Goal: Task Accomplishment & Management: Complete application form

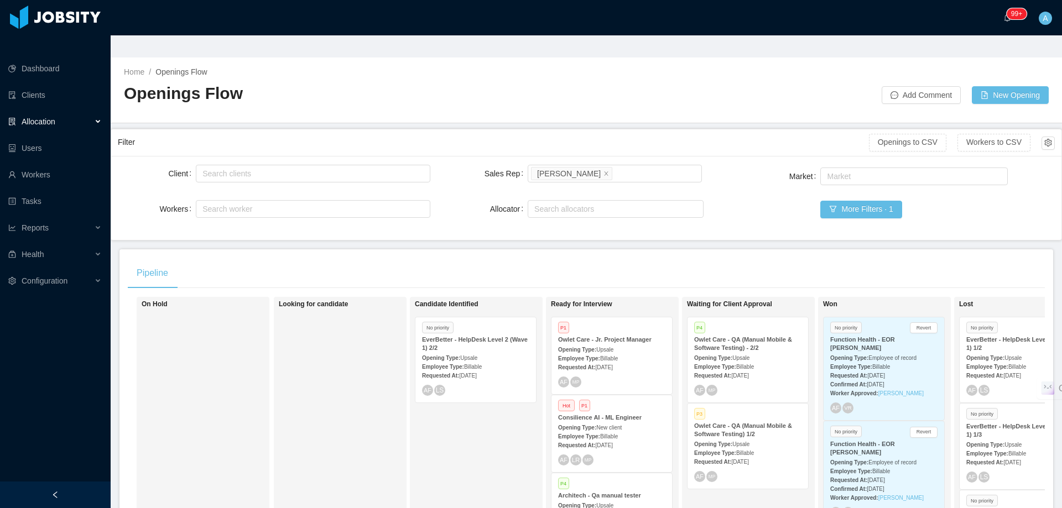
scroll to position [55, 0]
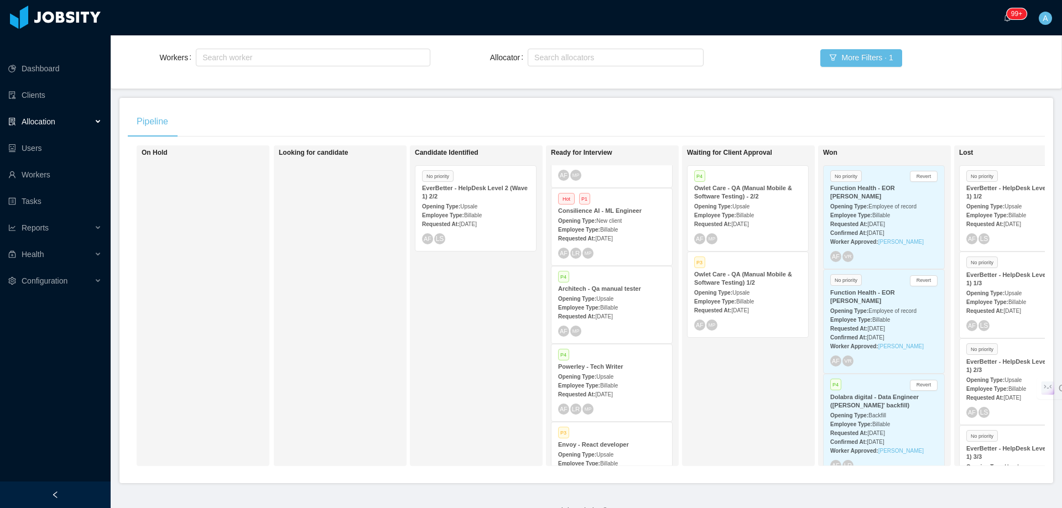
click at [772, 295] on div "Employee Type: Billable" at bounding box center [747, 301] width 107 height 12
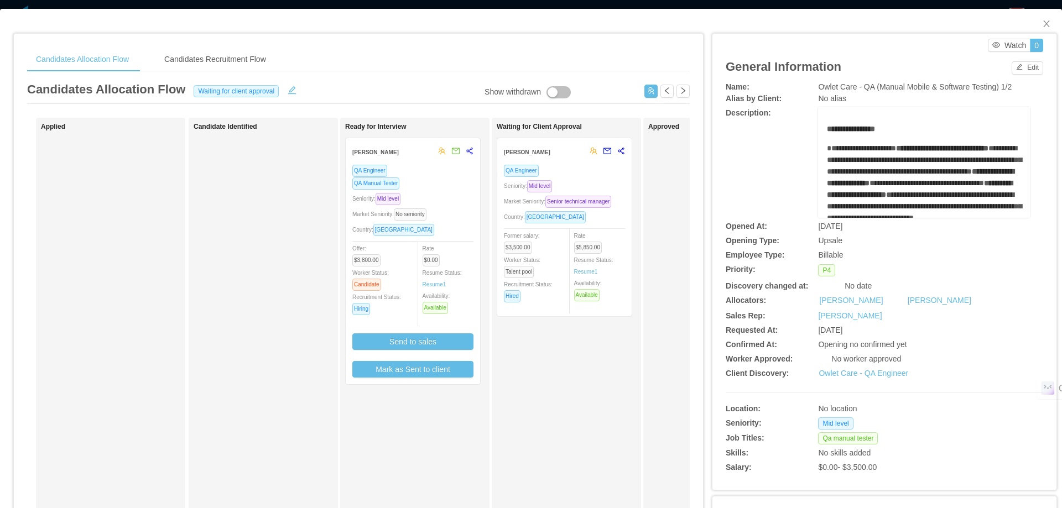
click at [450, 192] on div "QA Engineer QA Manual Tester Seniority: Mid level Market Seniority: No seniorit…" at bounding box center [412, 270] width 121 height 213
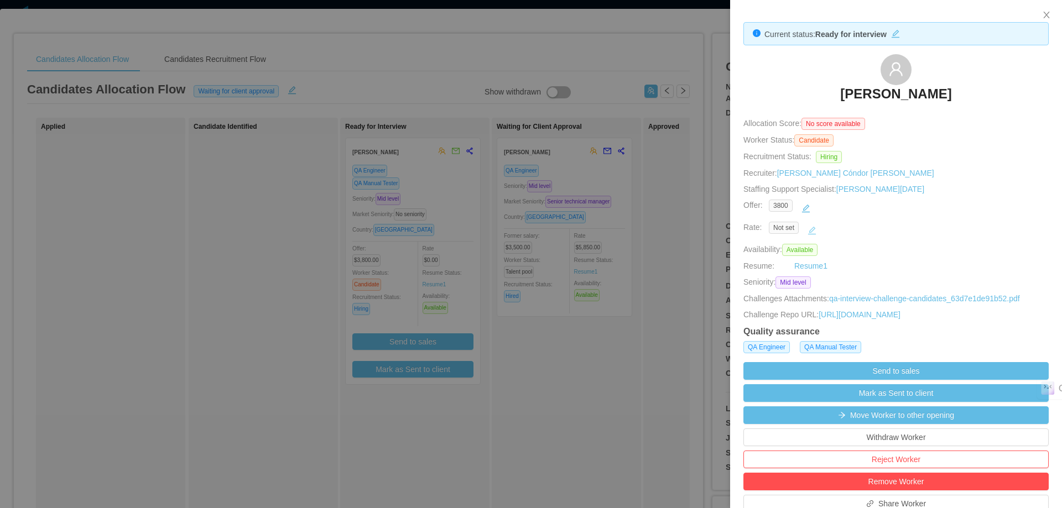
click at [815, 228] on button "button" at bounding box center [812, 231] width 18 height 18
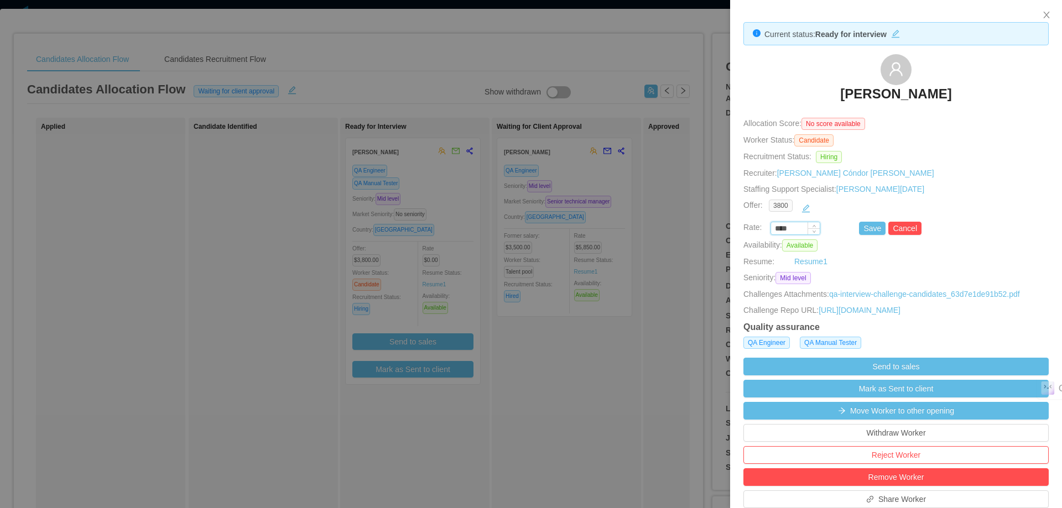
click at [794, 230] on input "****" at bounding box center [795, 229] width 49 height 12
type input "*******"
click at [859, 226] on button "Save" at bounding box center [872, 228] width 27 height 13
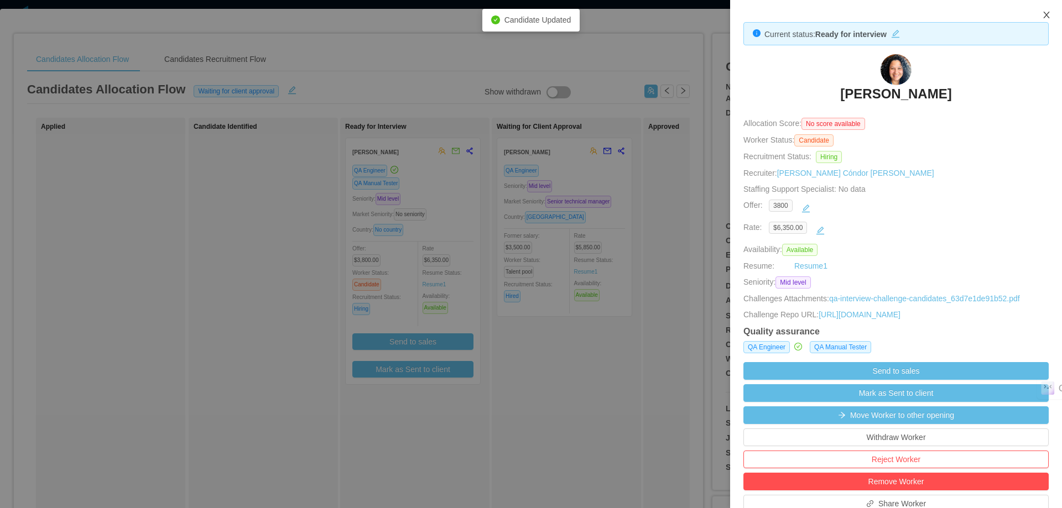
click at [1046, 15] on icon "icon: close" at bounding box center [1046, 15] width 6 height 7
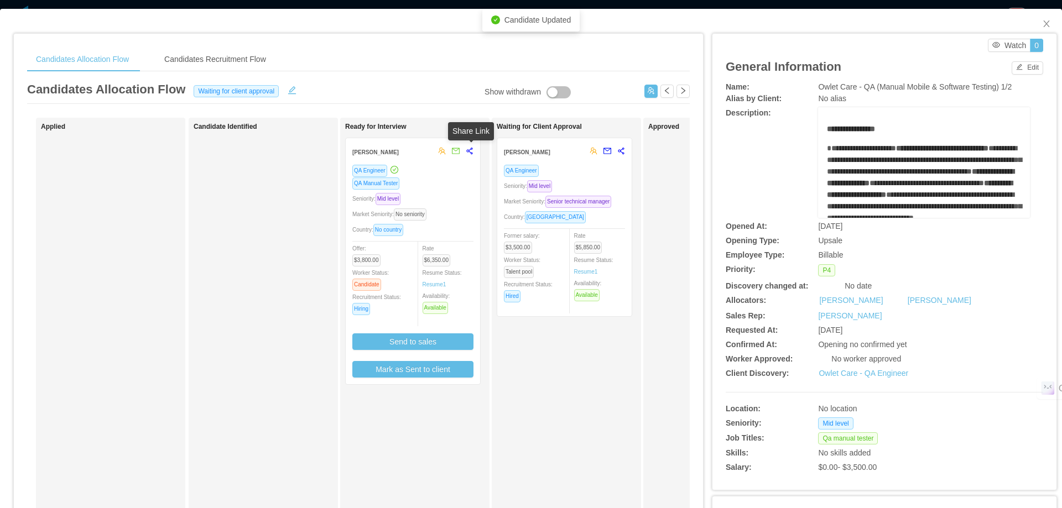
click at [471, 154] on icon "share-alt" at bounding box center [469, 151] width 6 height 7
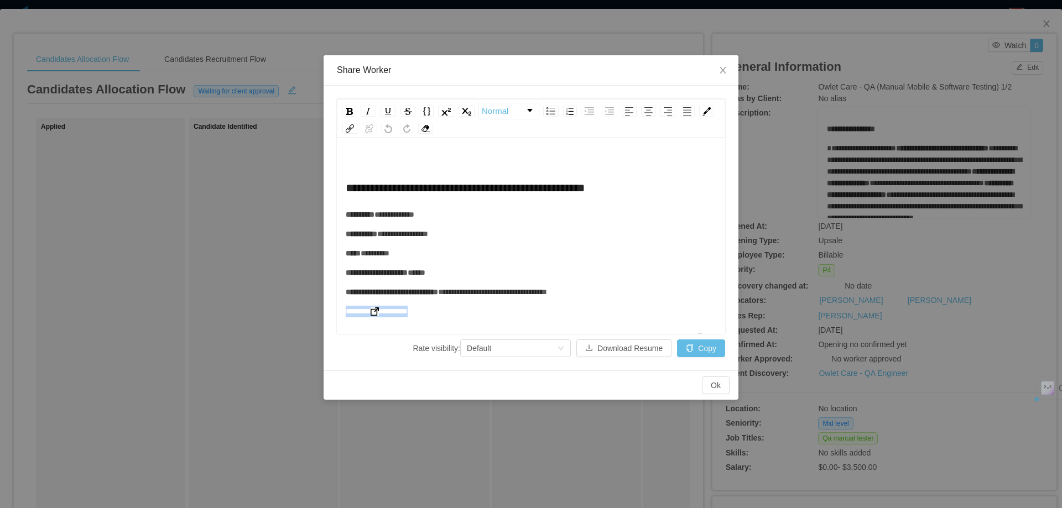
drag, startPoint x: 429, startPoint y: 312, endPoint x: 346, endPoint y: 313, distance: 83.0
click at [346, 313] on div "**********" at bounding box center [531, 312] width 371 height 12
copy span "**********"
drag, startPoint x: 727, startPoint y: 65, endPoint x: 622, endPoint y: 221, distance: 188.1
click at [727, 65] on span "Close" at bounding box center [722, 70] width 31 height 31
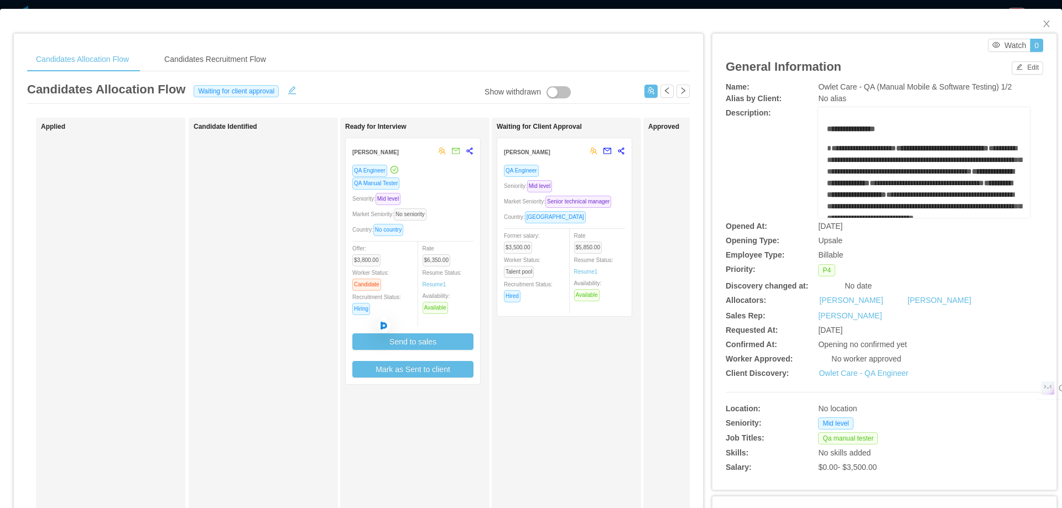
click at [459, 207] on div "QA Engineer QA Manual Tester Seniority: Mid level Market Seniority: No seniorit…" at bounding box center [412, 270] width 121 height 213
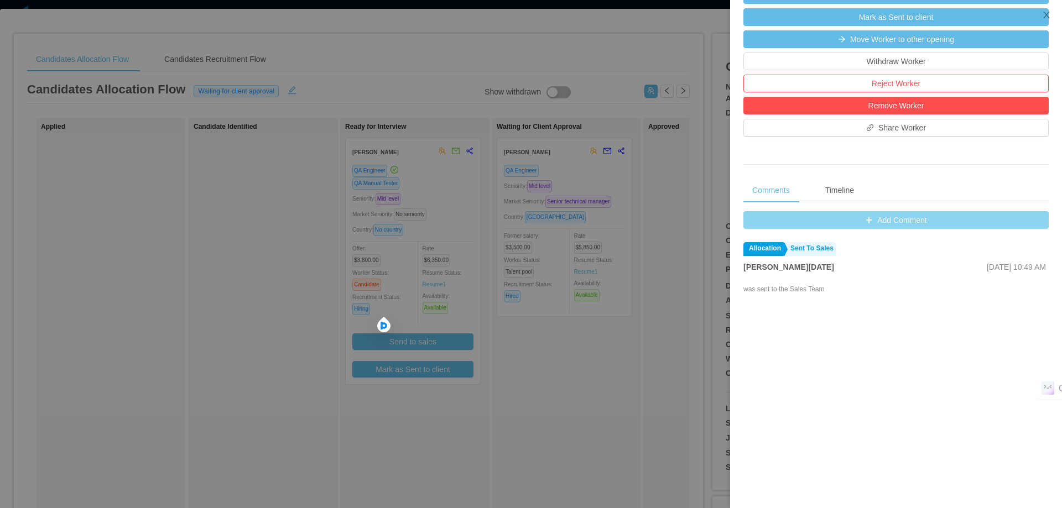
scroll to position [387, 0]
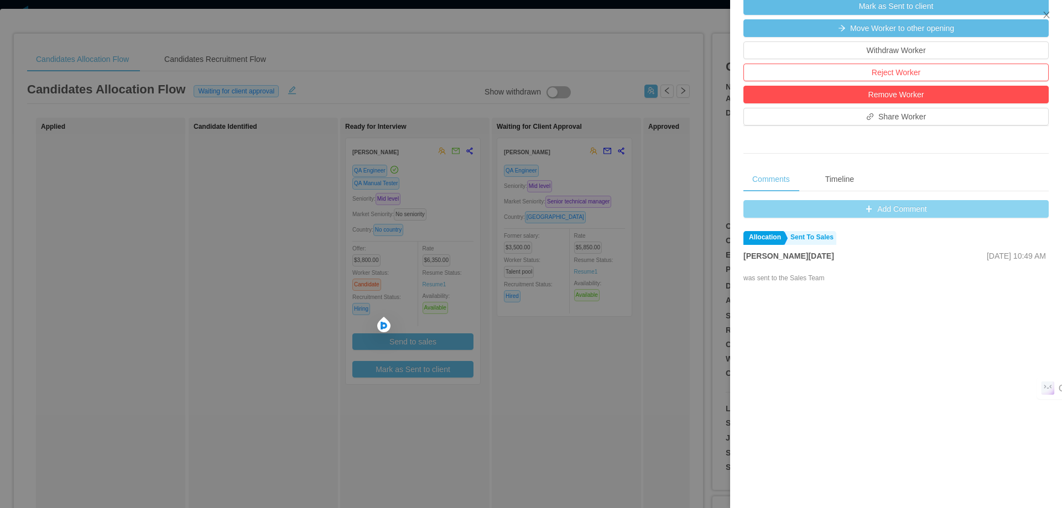
click at [923, 218] on button "Add Comment" at bounding box center [895, 209] width 305 height 18
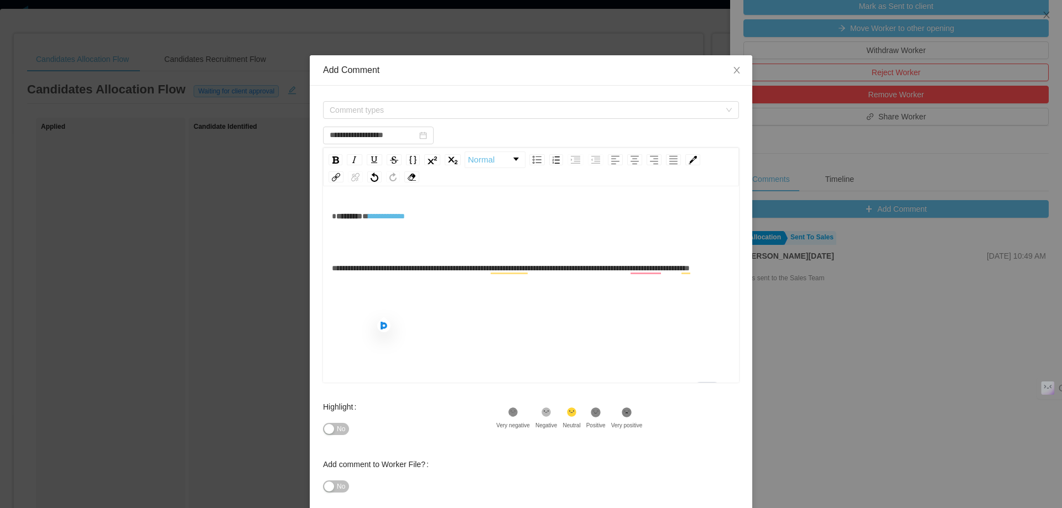
click at [481, 247] on div "**********" at bounding box center [531, 227] width 399 height 44
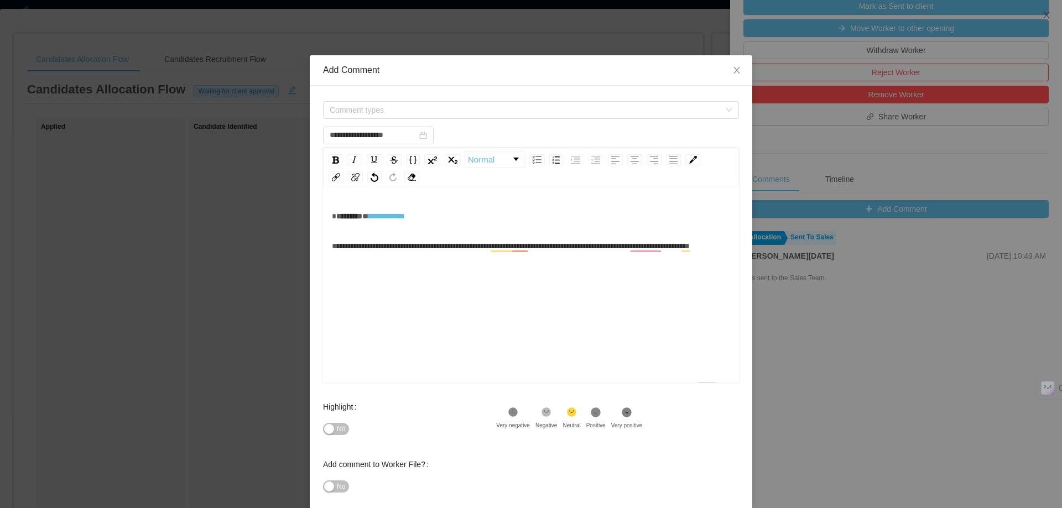
click at [332, 216] on span "To enrich screen reader interactions, please activate Accessibility in Grammarl…" at bounding box center [334, 216] width 4 height 8
click at [413, 106] on span "Comment types" at bounding box center [525, 110] width 390 height 11
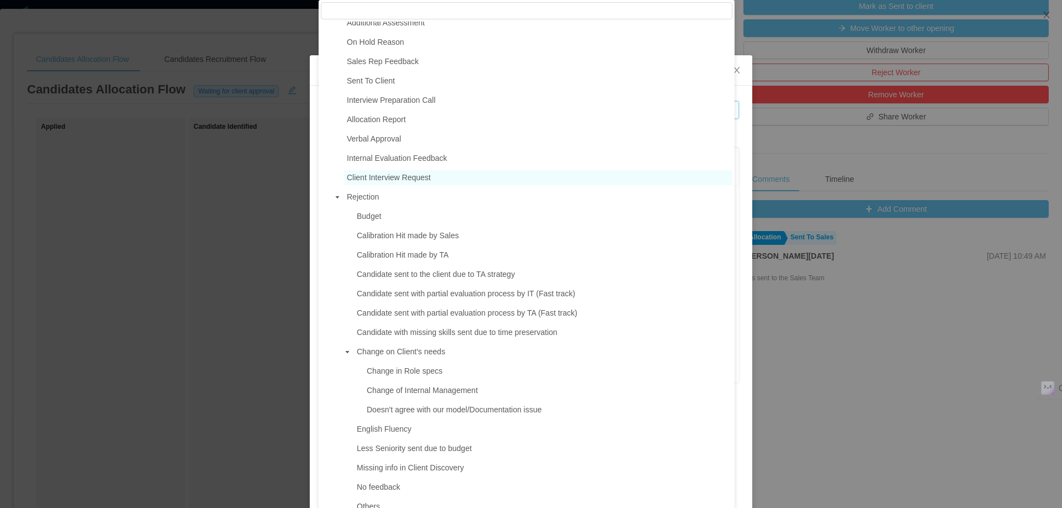
scroll to position [166, 0]
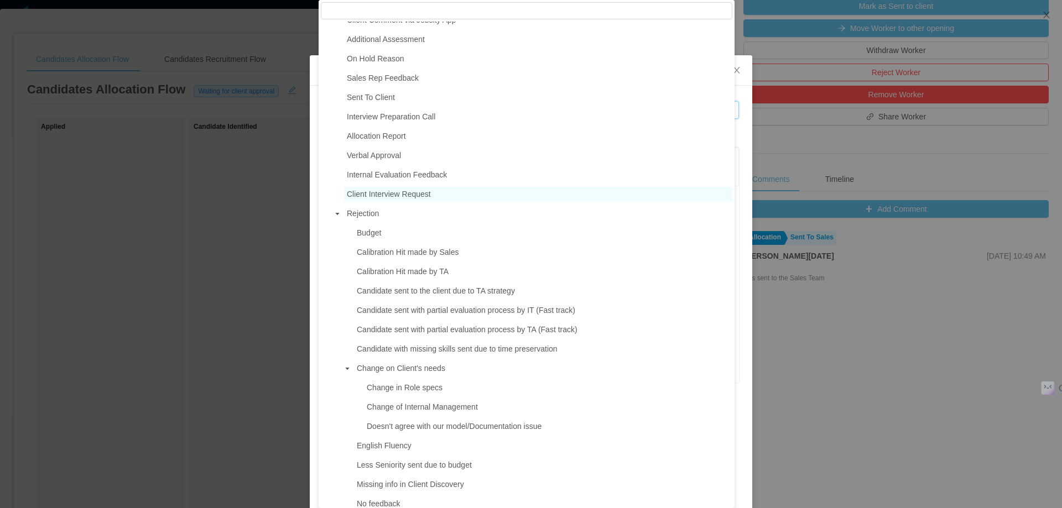
click at [416, 196] on span "Client Interview Request" at bounding box center [389, 194] width 84 height 9
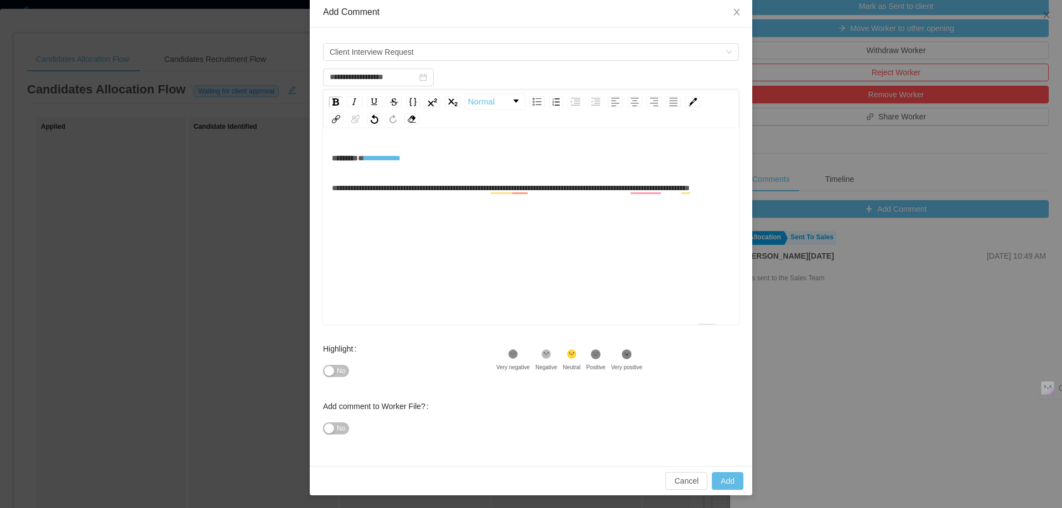
scroll to position [59, 0]
click at [731, 481] on button "Add" at bounding box center [728, 481] width 32 height 18
click at [535, 230] on div "**********" at bounding box center [531, 244] width 399 height 194
type input "**********"
click at [732, 480] on button "Add" at bounding box center [728, 481] width 32 height 18
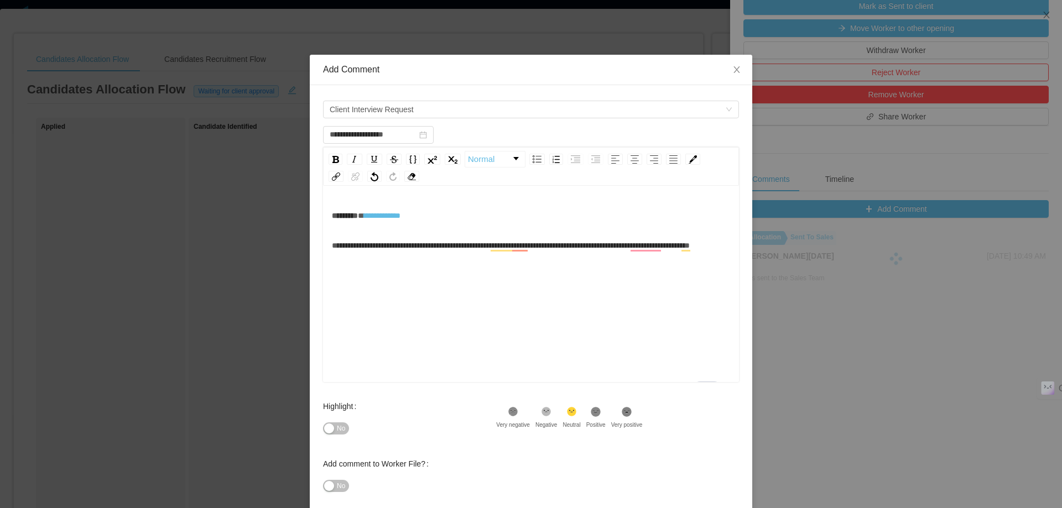
scroll to position [0, 0]
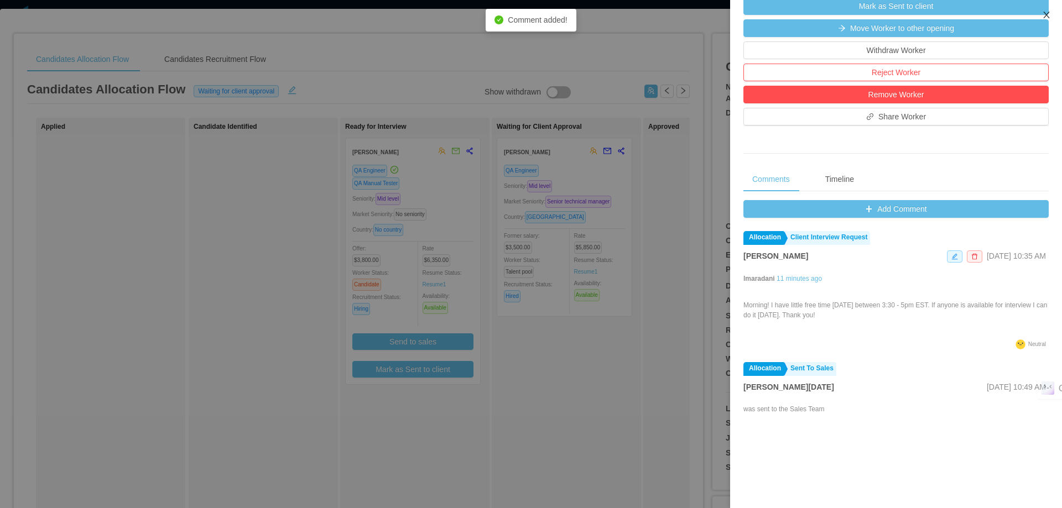
click at [1049, 16] on icon "icon: close" at bounding box center [1046, 15] width 9 height 9
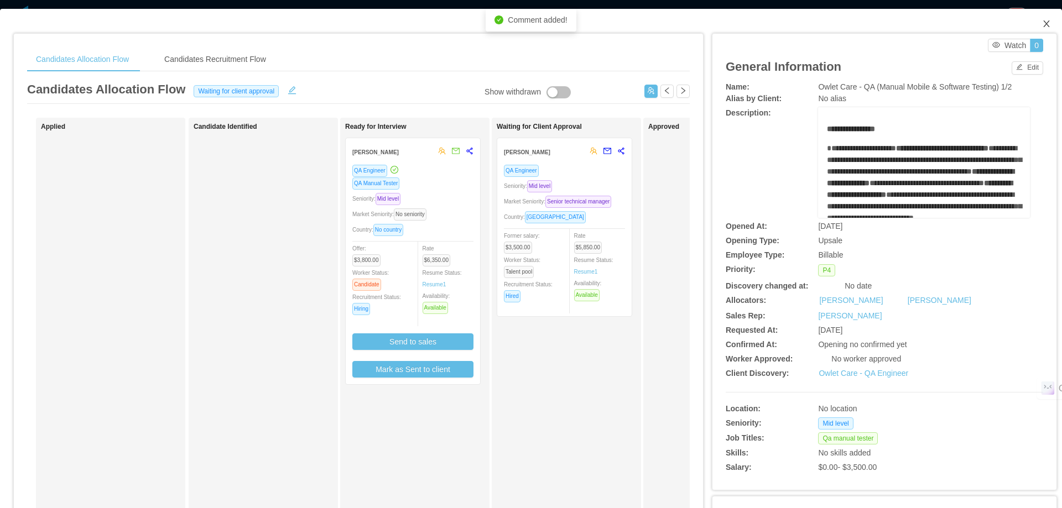
click at [1042, 25] on icon "icon: close" at bounding box center [1046, 23] width 9 height 9
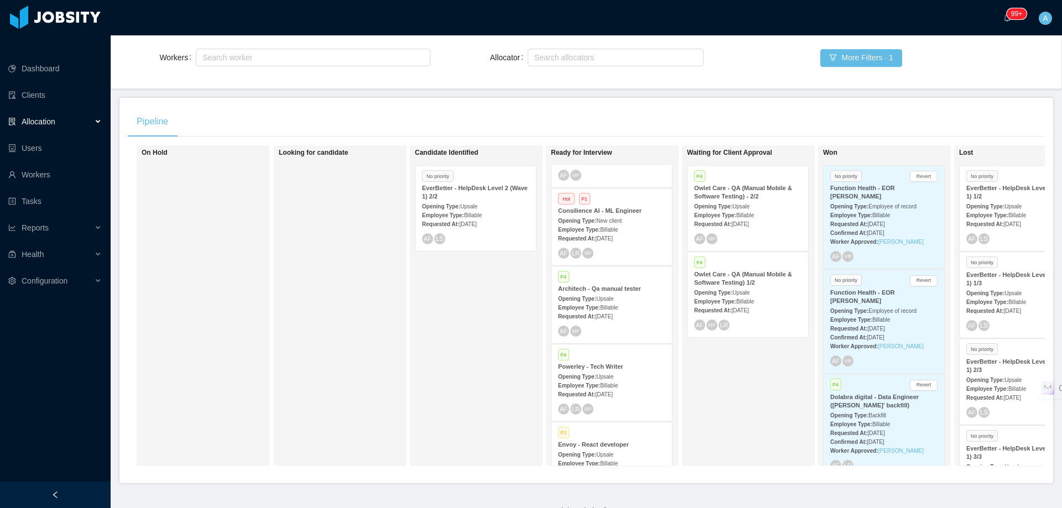
click at [760, 209] on div "Employee Type: Billable" at bounding box center [747, 215] width 107 height 12
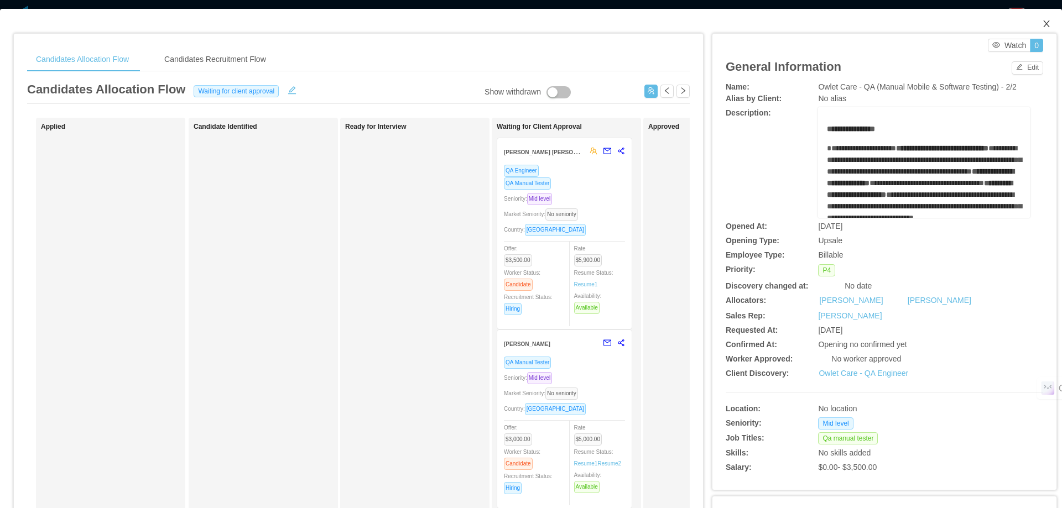
click at [1042, 22] on icon "icon: close" at bounding box center [1046, 23] width 9 height 9
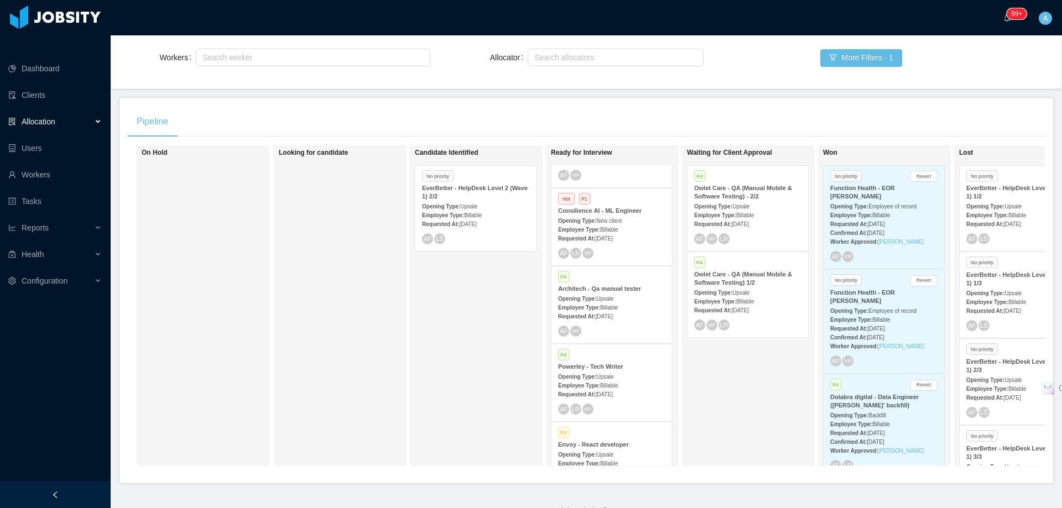
click at [731, 290] on strong "Opening Type:" at bounding box center [713, 293] width 38 height 6
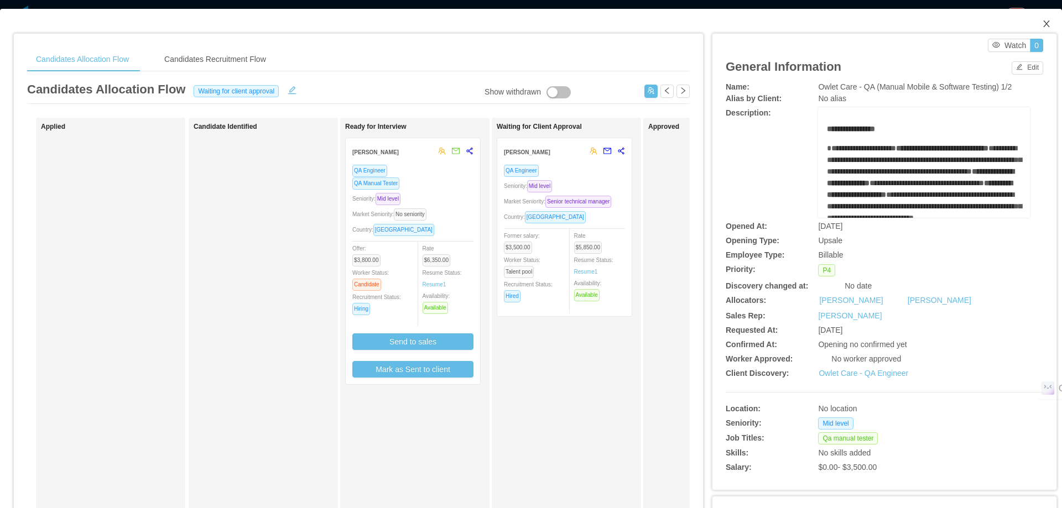
click at [1042, 27] on icon "icon: close" at bounding box center [1046, 23] width 9 height 9
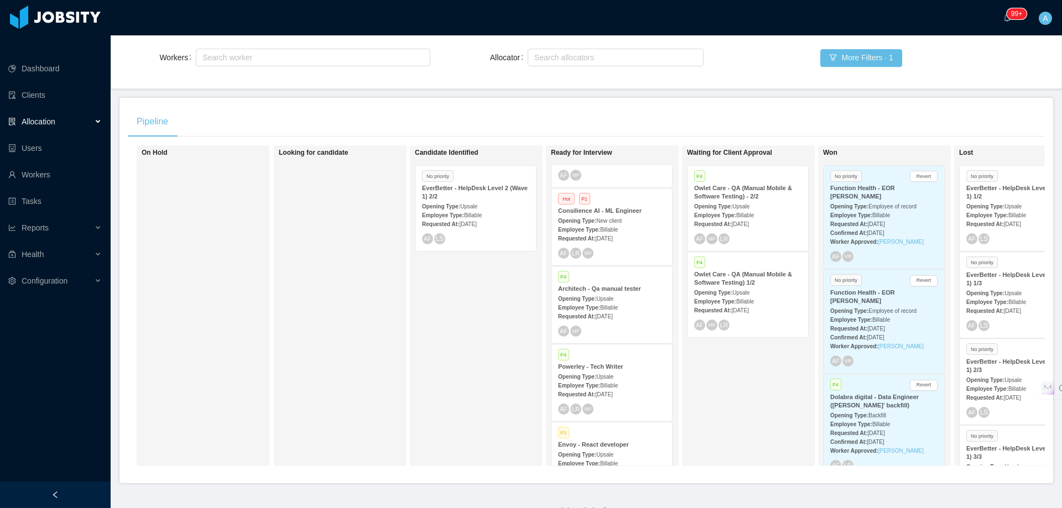
click at [768, 286] on div "Opening Type: Upsale" at bounding box center [747, 292] width 107 height 12
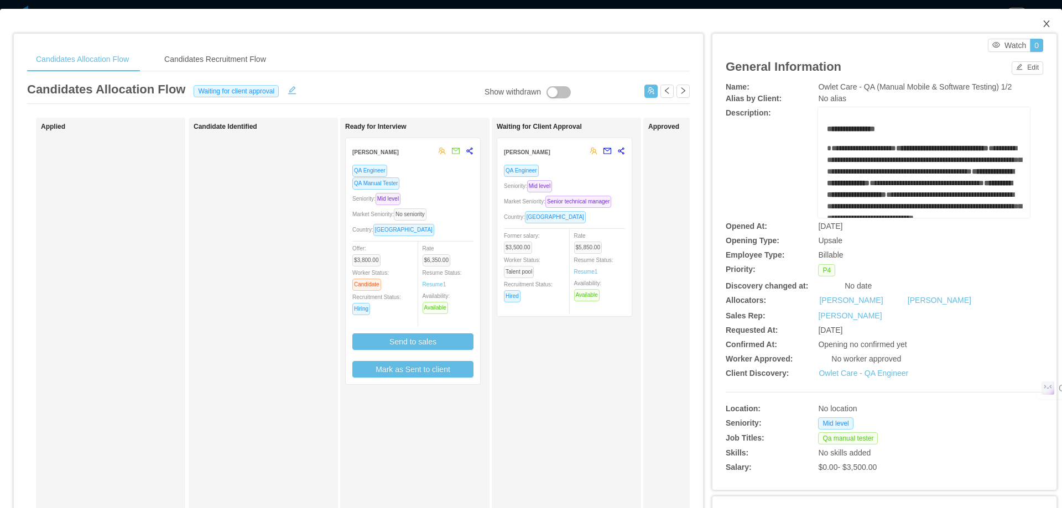
click at [1042, 24] on icon "icon: close" at bounding box center [1046, 23] width 9 height 9
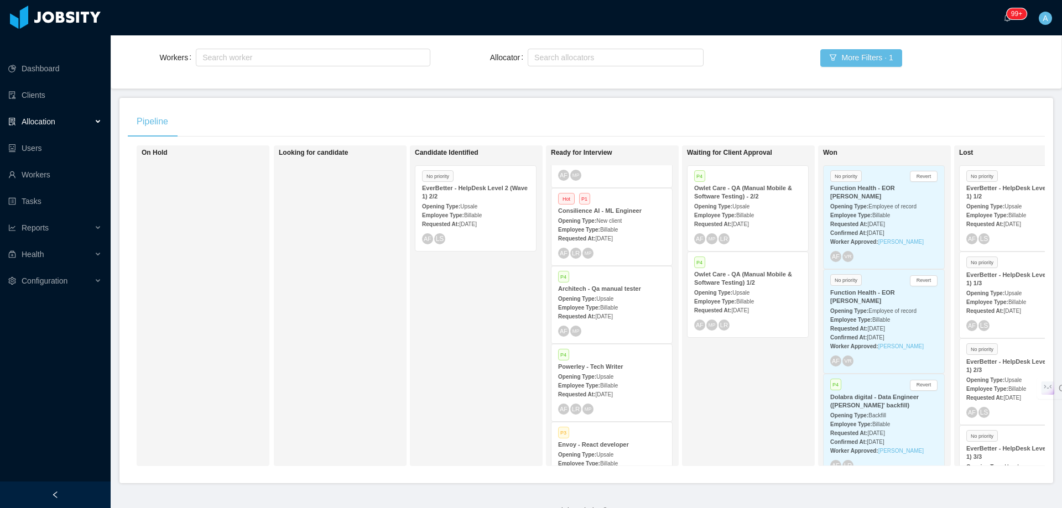
click at [727, 185] on strong "Owlet Care - QA (Manual Mobile & Software Testing) - 2/2" at bounding box center [743, 192] width 98 height 15
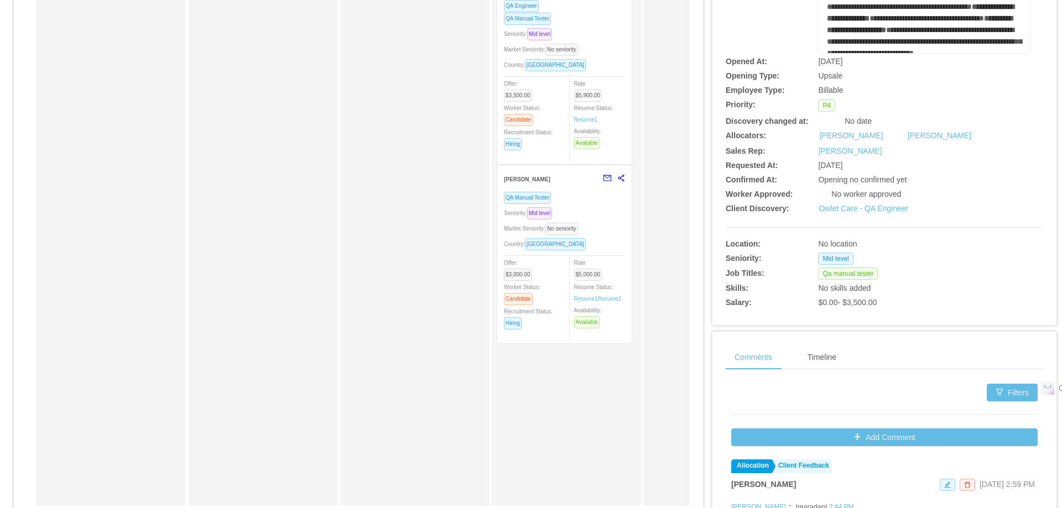
scroll to position [166, 0]
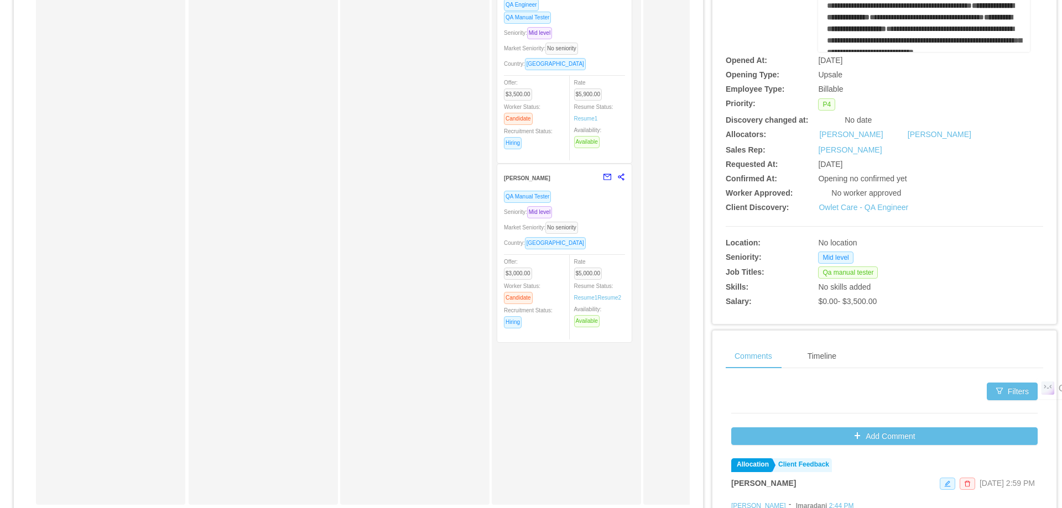
click at [600, 231] on div "Market Seniority: No seniority" at bounding box center [564, 227] width 121 height 13
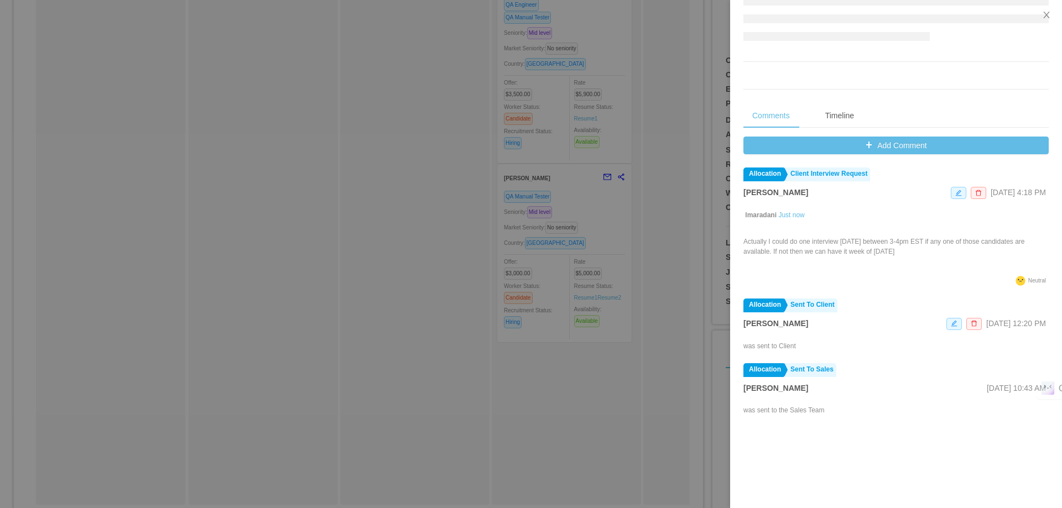
scroll to position [374, 0]
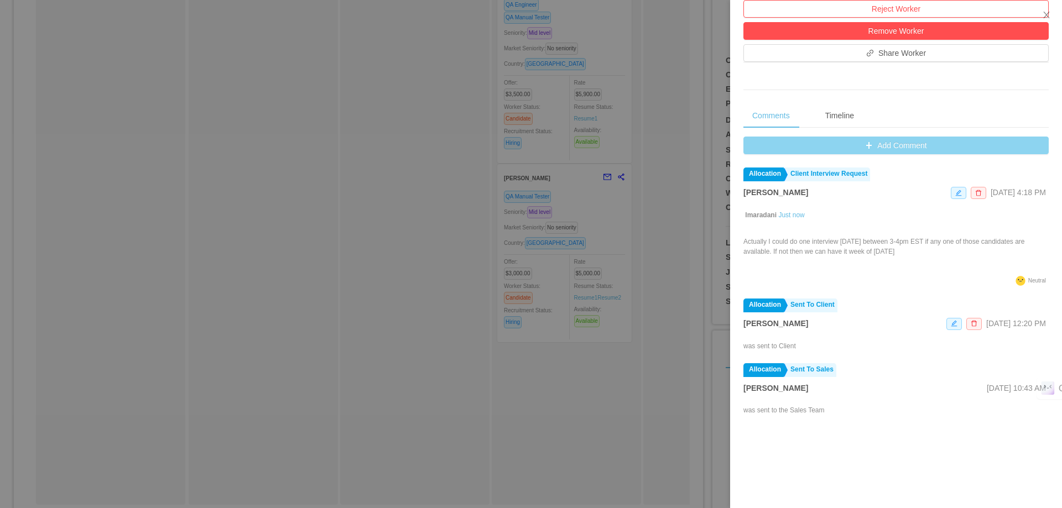
click at [893, 147] on button "Add Comment" at bounding box center [895, 146] width 305 height 18
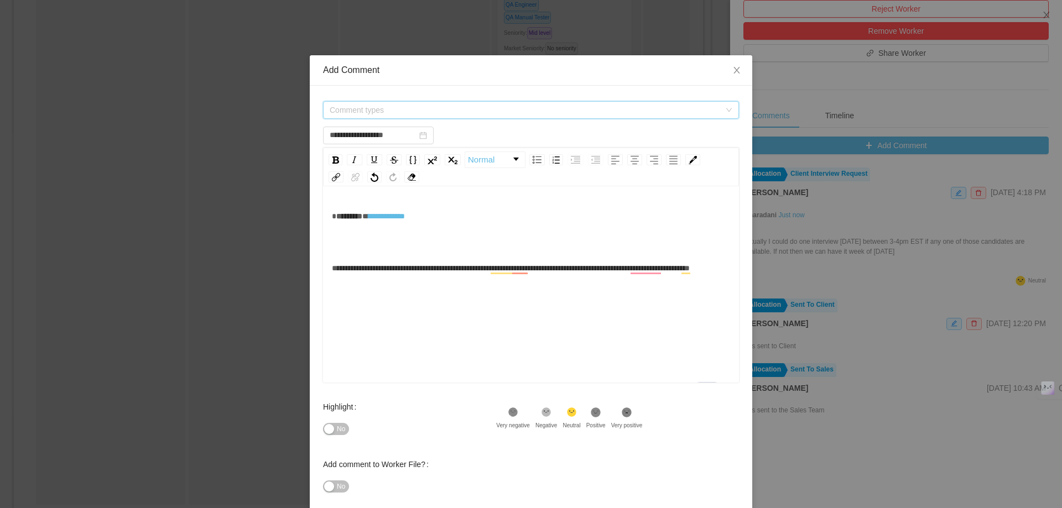
click at [454, 113] on span "Comment types" at bounding box center [525, 110] width 390 height 11
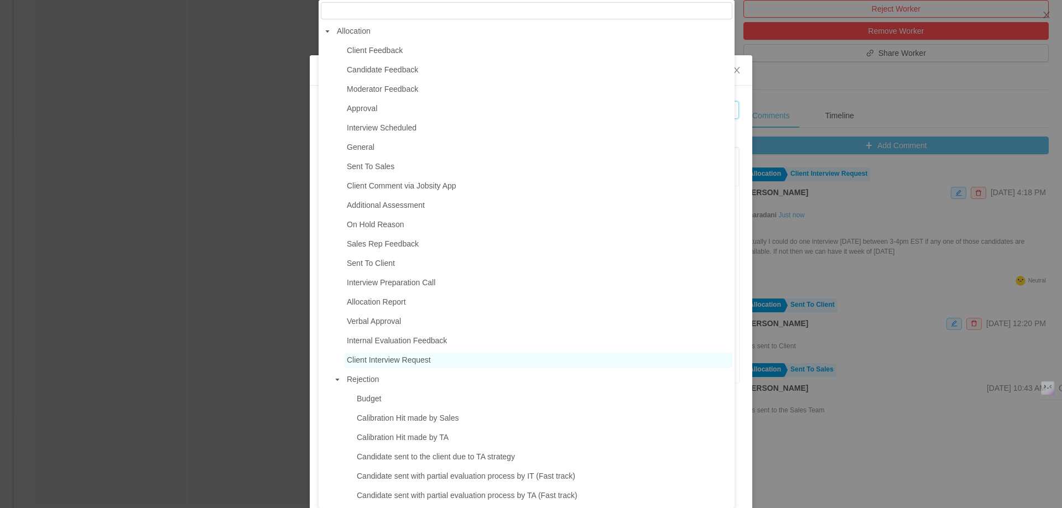
click at [403, 363] on span "Client Interview Request" at bounding box center [389, 360] width 84 height 9
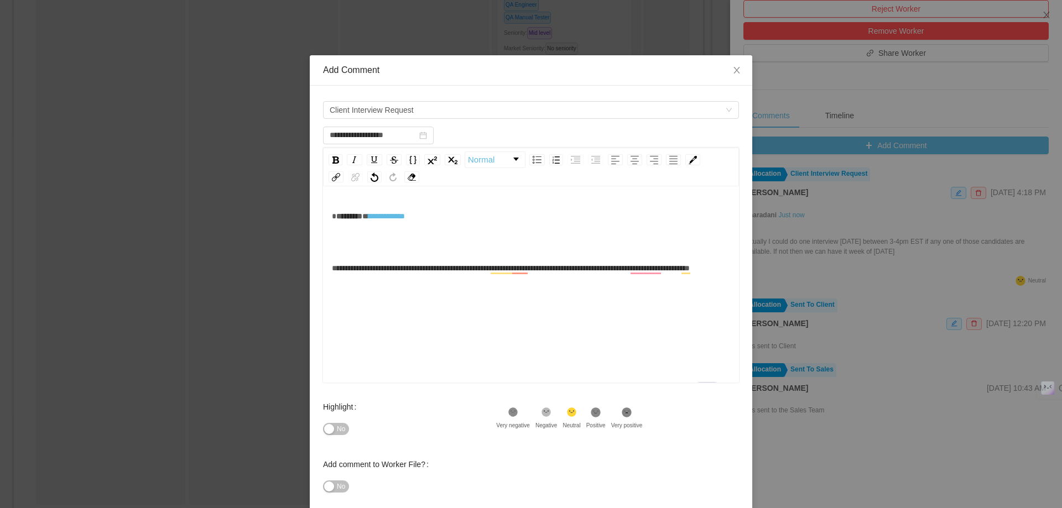
click at [483, 279] on div "**********" at bounding box center [531, 268] width 399 height 22
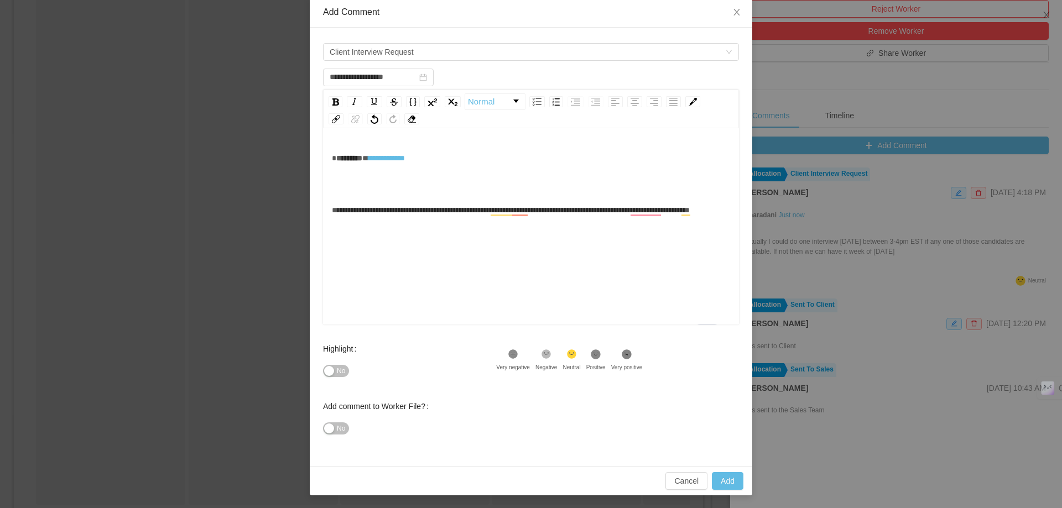
scroll to position [59, 0]
type input "**********"
click at [722, 480] on button "Add" at bounding box center [728, 481] width 32 height 18
